Goal: Register for event/course

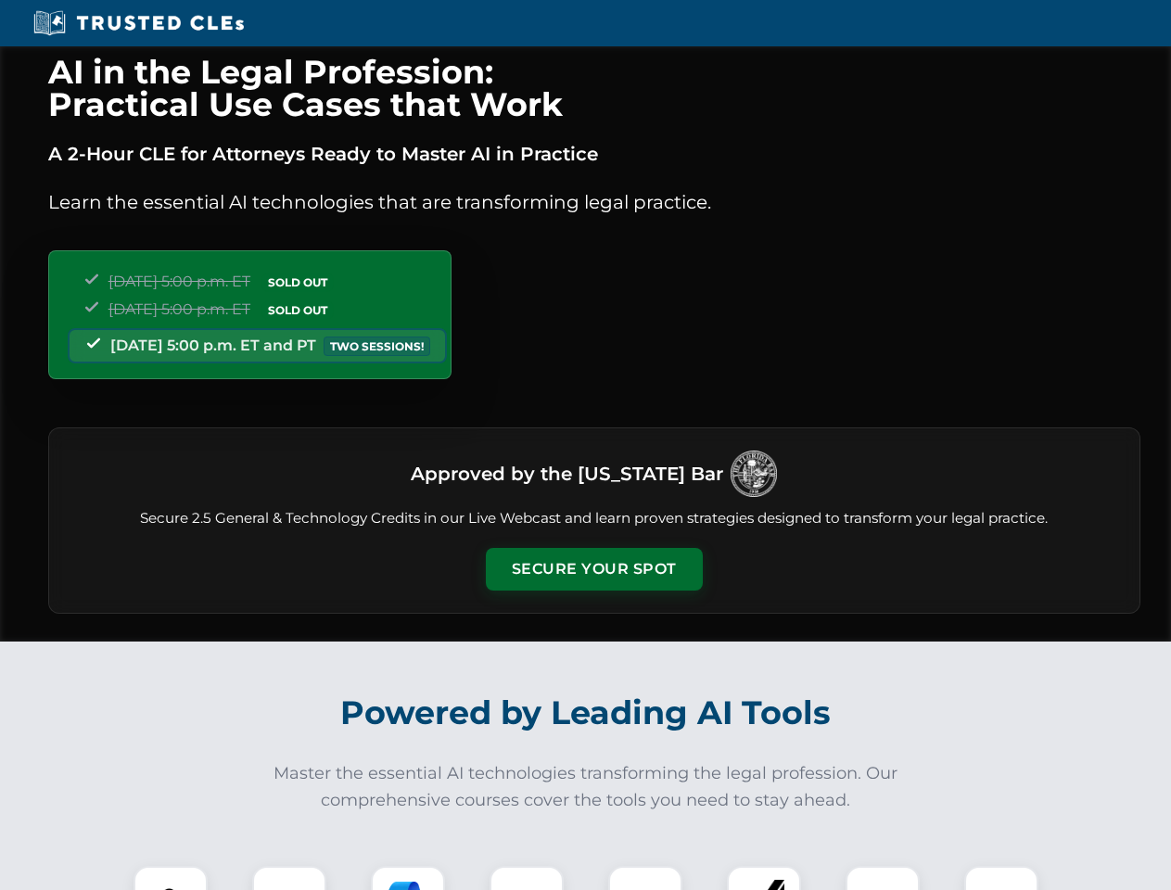
click at [593, 569] on button "Secure Your Spot" at bounding box center [594, 569] width 217 height 43
click at [171, 878] on img at bounding box center [171, 903] width 54 height 54
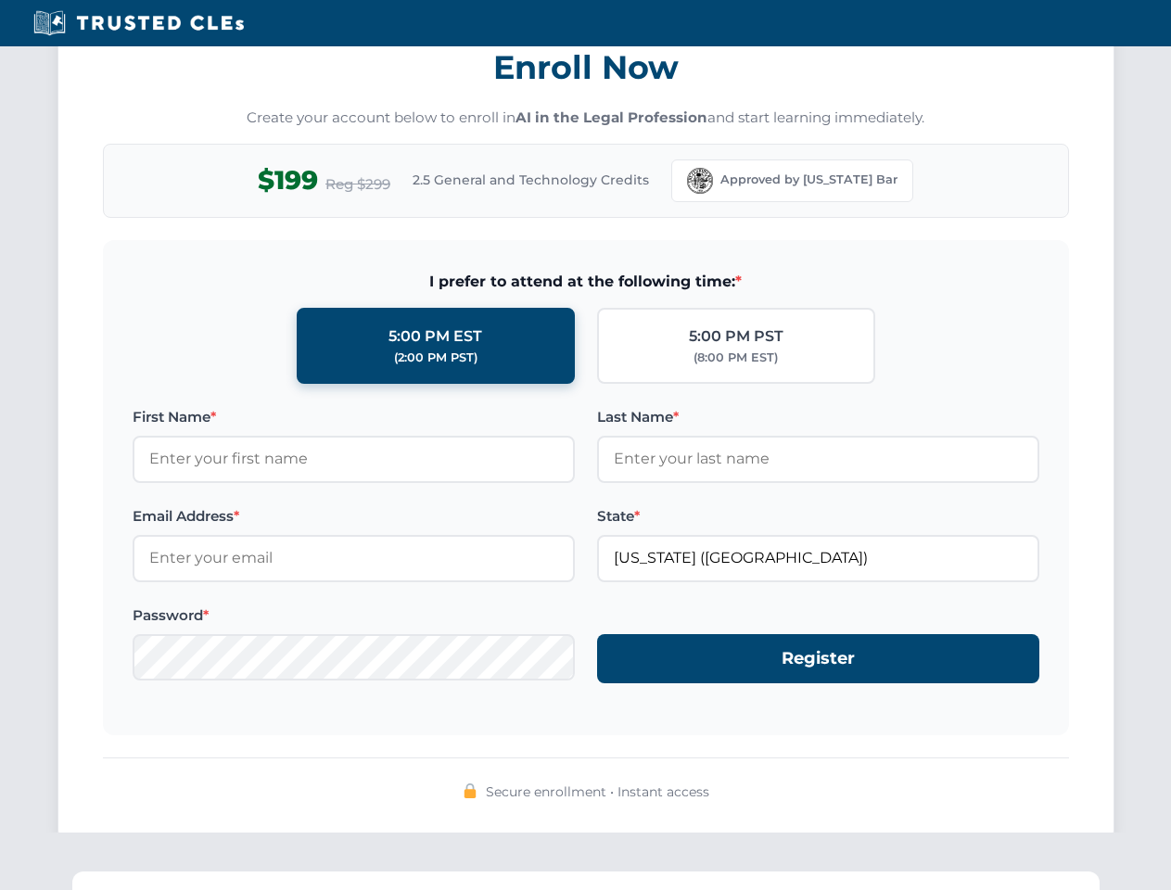
scroll to position [1820, 0]
